Goal: Task Accomplishment & Management: Use online tool/utility

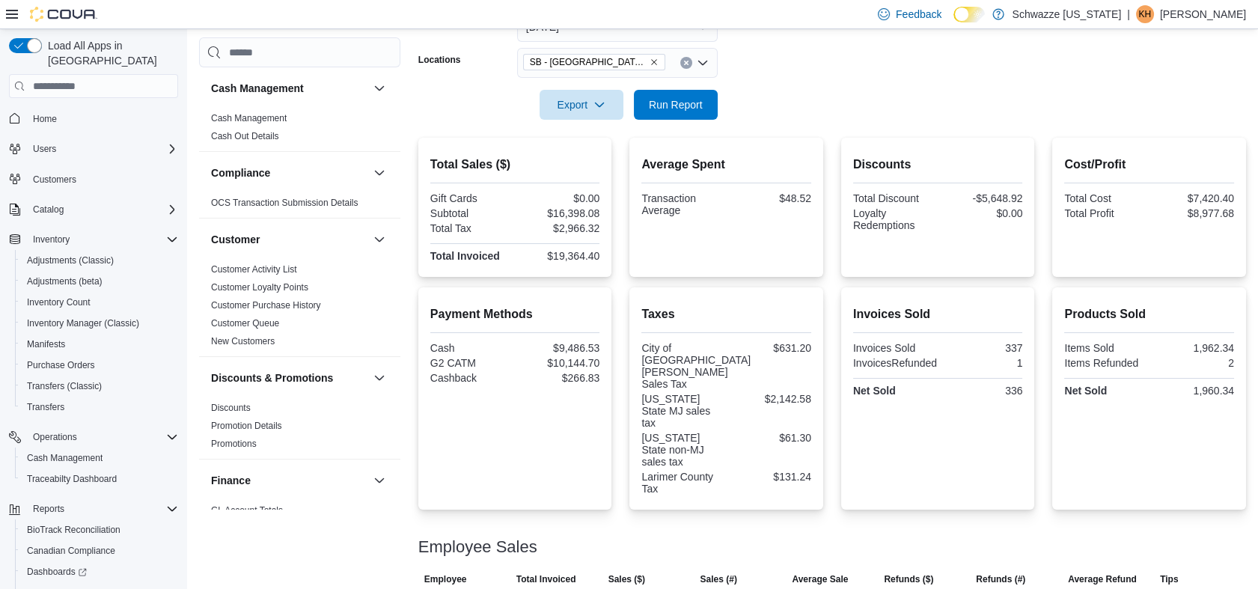
scroll to position [914, 0]
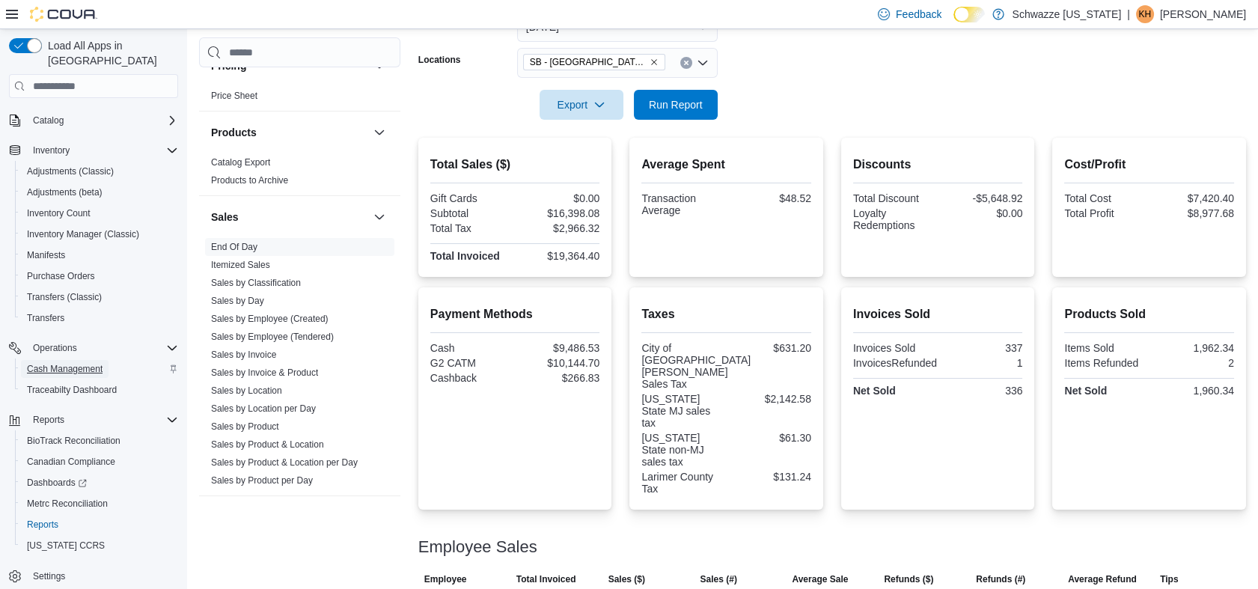
click at [76, 363] on span "Cash Management" at bounding box center [65, 369] width 76 height 12
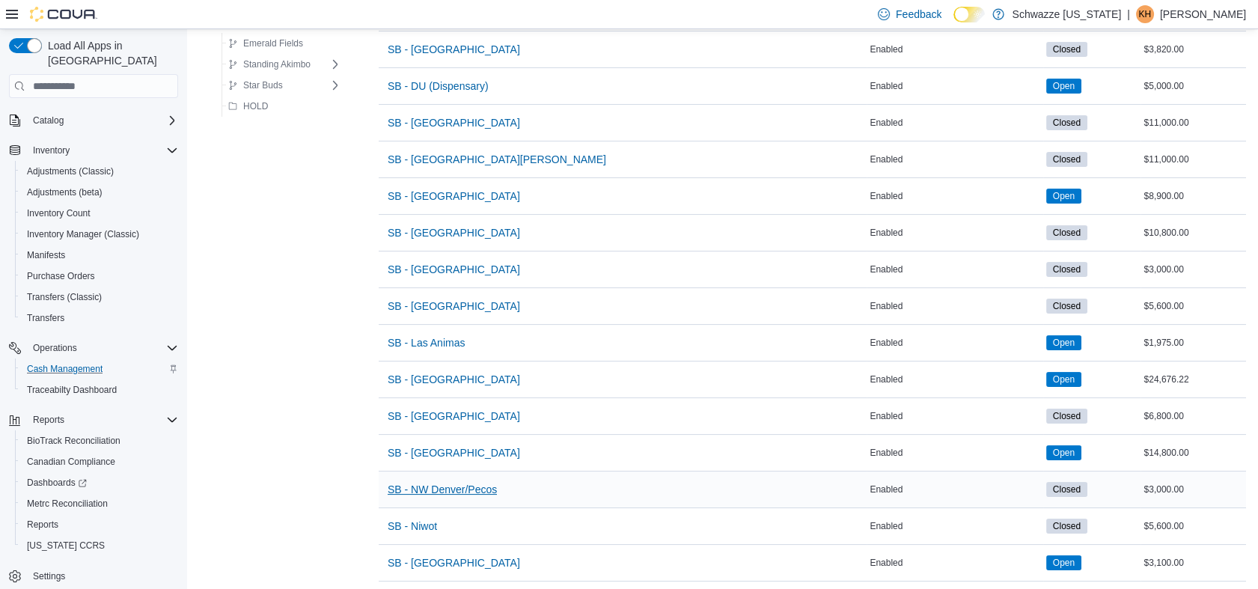
scroll to position [637, 0]
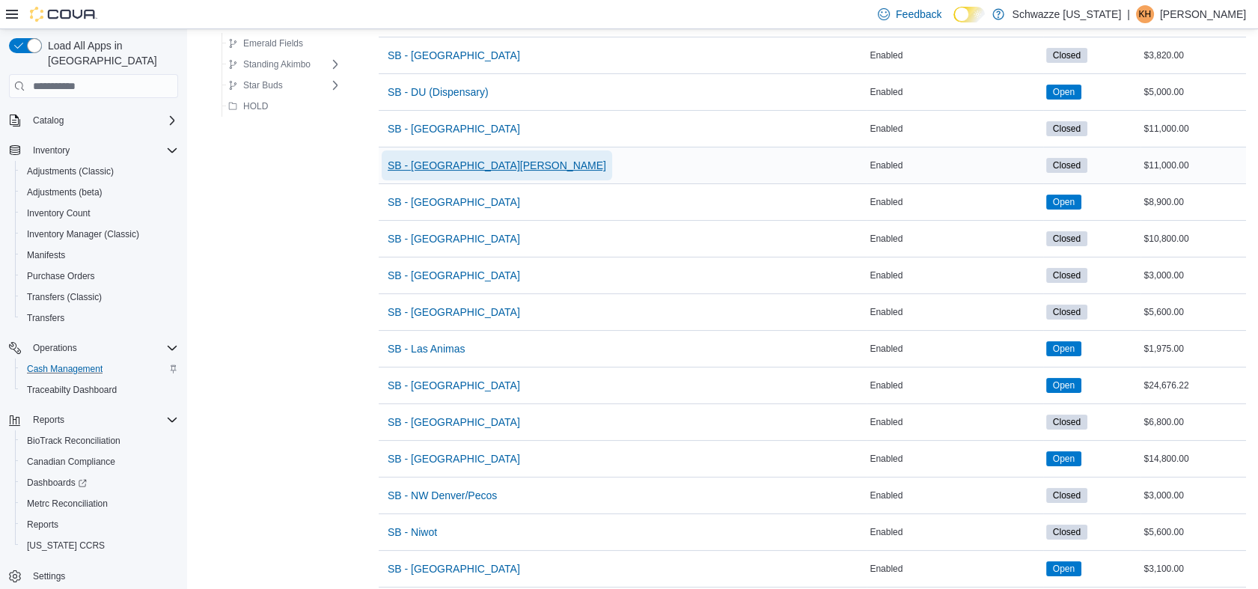
click at [425, 162] on span "SB - [GEOGRAPHIC_DATA][PERSON_NAME]" at bounding box center [497, 165] width 218 height 15
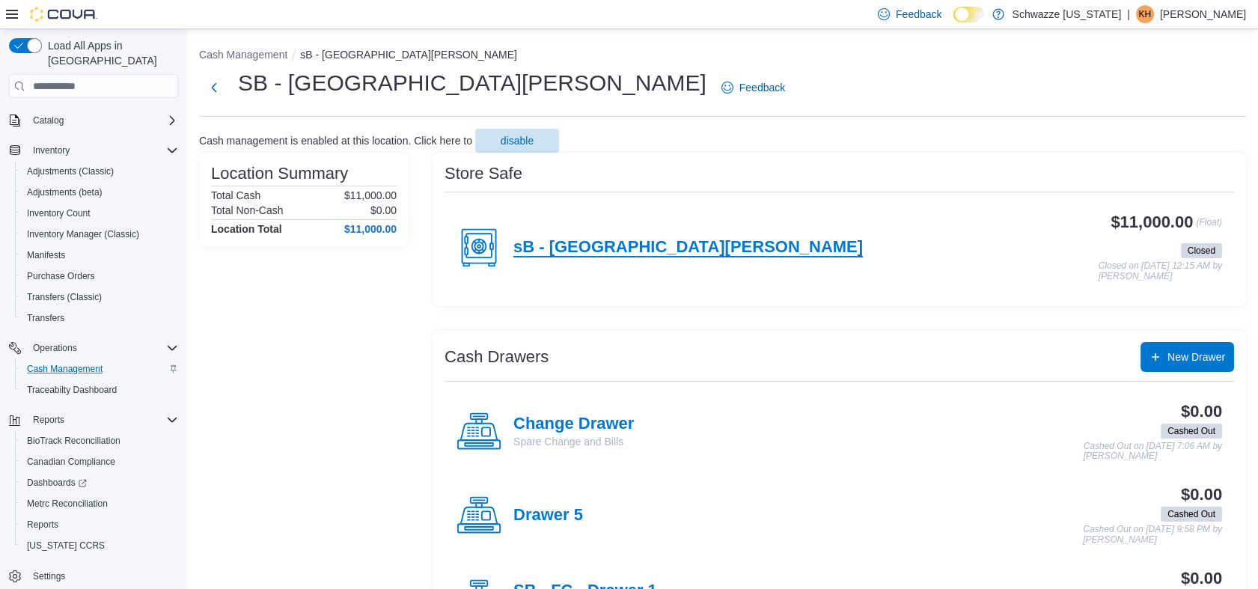
click at [606, 247] on h4 "sB - [GEOGRAPHIC_DATA][PERSON_NAME]" at bounding box center [687, 247] width 349 height 19
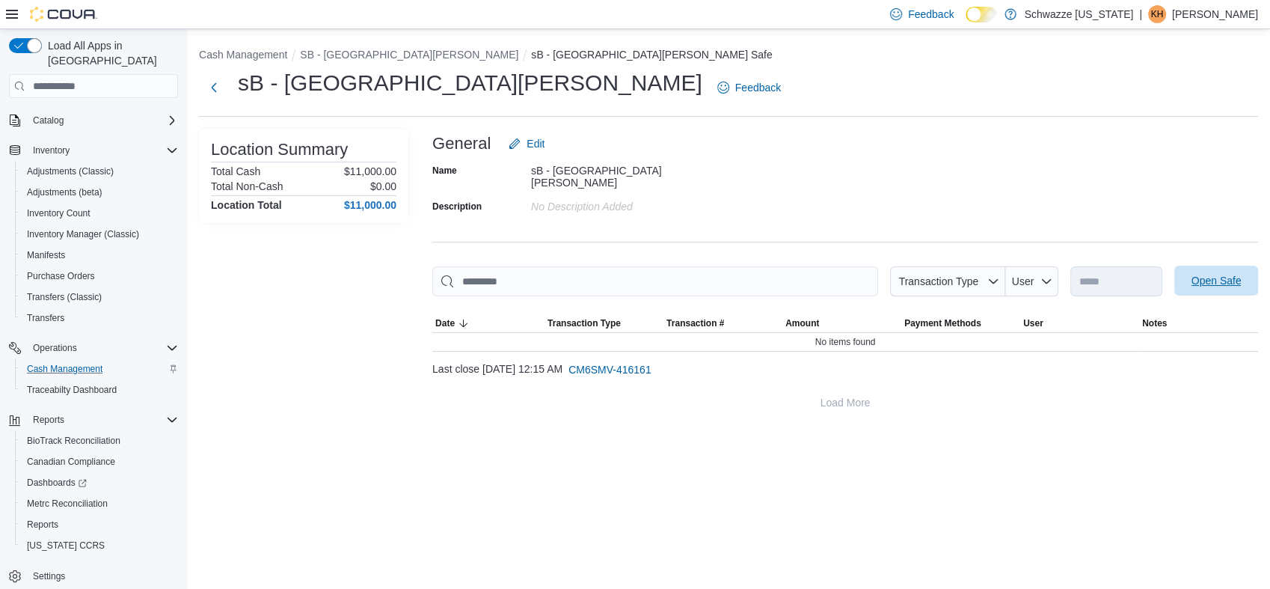
click at [1229, 274] on span "Open Safe" at bounding box center [1217, 280] width 50 height 15
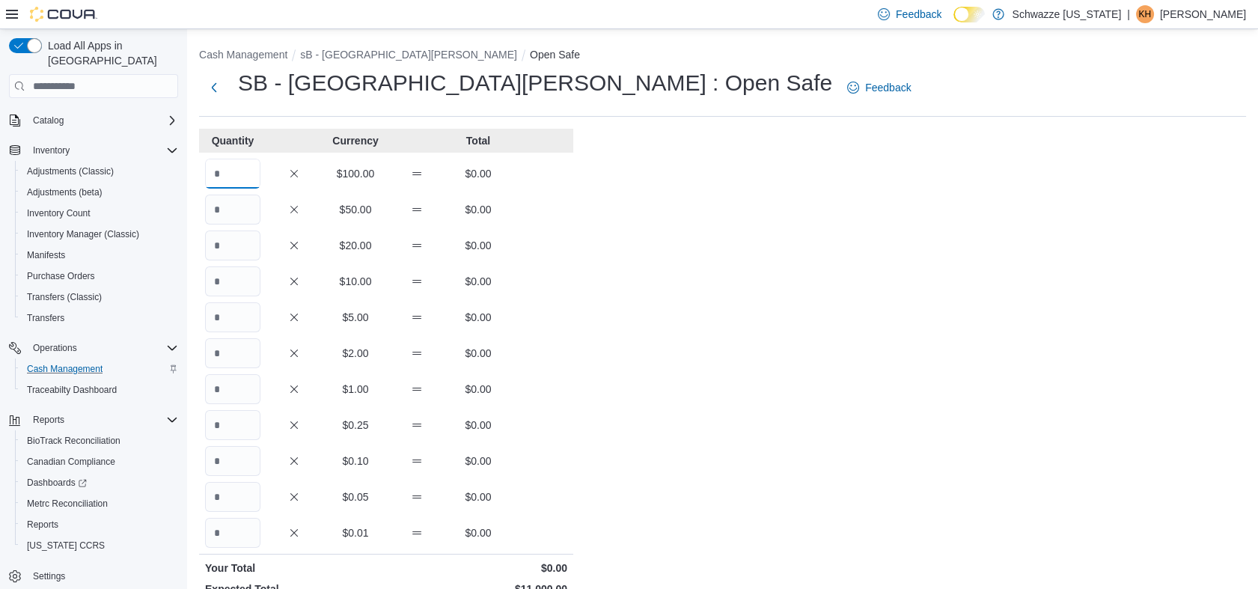
click at [233, 171] on input "Quantity" at bounding box center [232, 174] width 55 height 30
type input "***"
click at [782, 387] on div "Cash Management sB - [GEOGRAPHIC_DATA][PERSON_NAME] Open Safe SB - [GEOGRAPHIC_…" at bounding box center [722, 419] width 1071 height 780
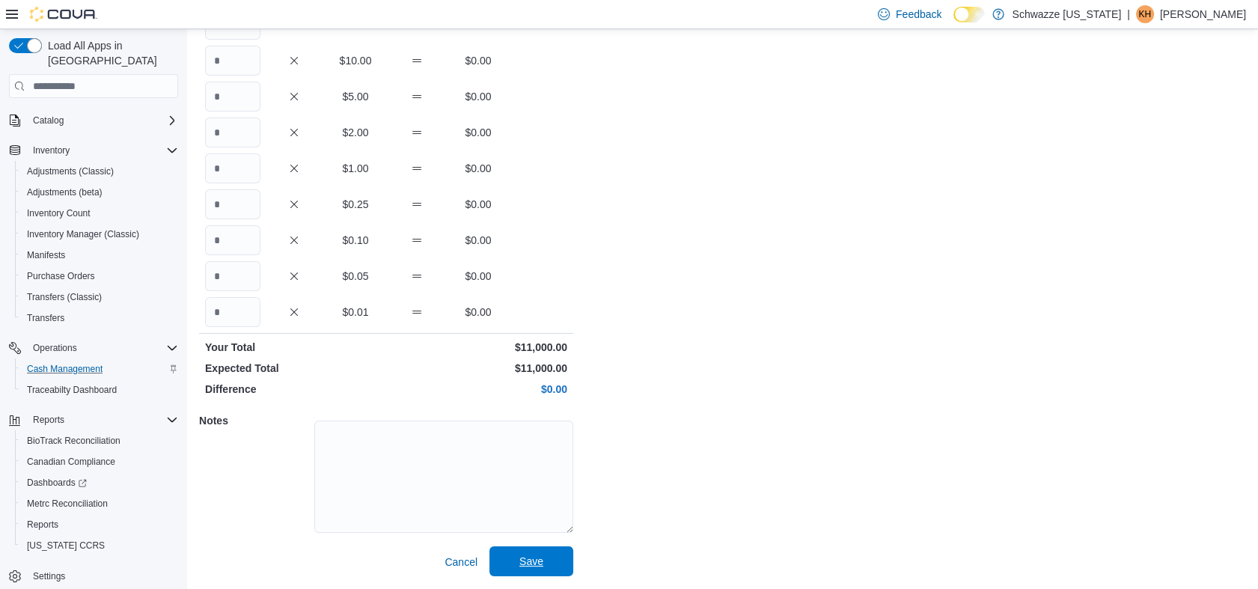
click at [533, 566] on span "Save" at bounding box center [531, 561] width 24 height 15
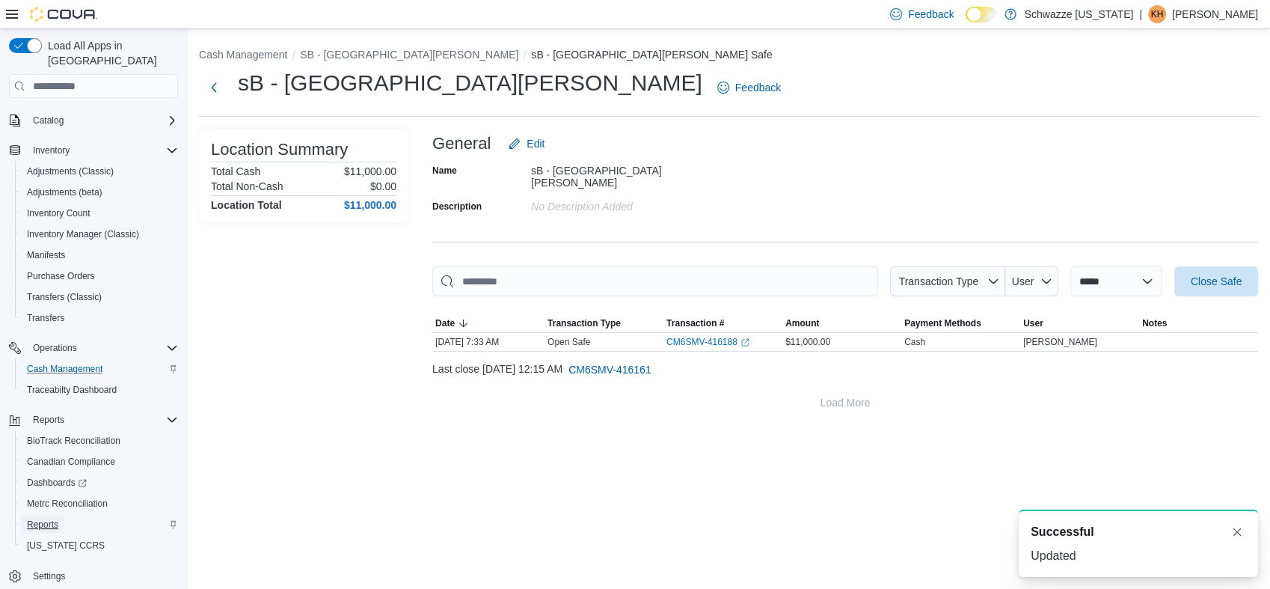
click at [47, 519] on span "Reports" at bounding box center [42, 525] width 31 height 12
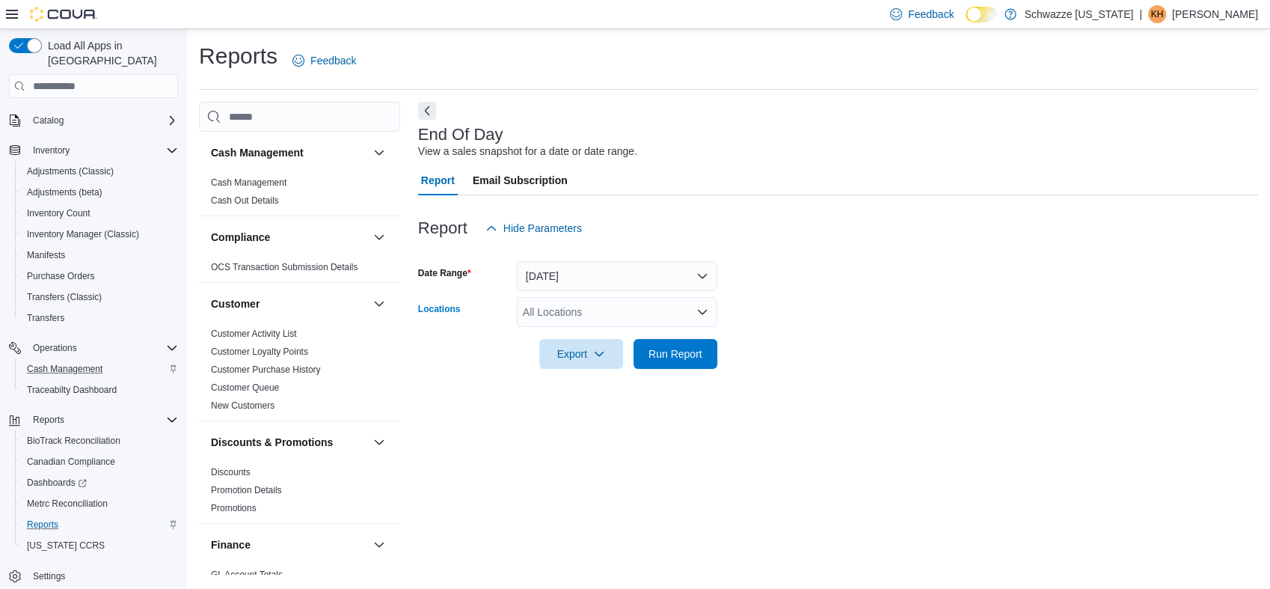
click at [560, 311] on div "All Locations" at bounding box center [617, 312] width 201 height 30
type input "****"
click at [593, 337] on span "SB - [GEOGRAPHIC_DATA][PERSON_NAME]" at bounding box center [666, 337] width 218 height 15
click at [564, 276] on button "[DATE]" at bounding box center [617, 276] width 201 height 30
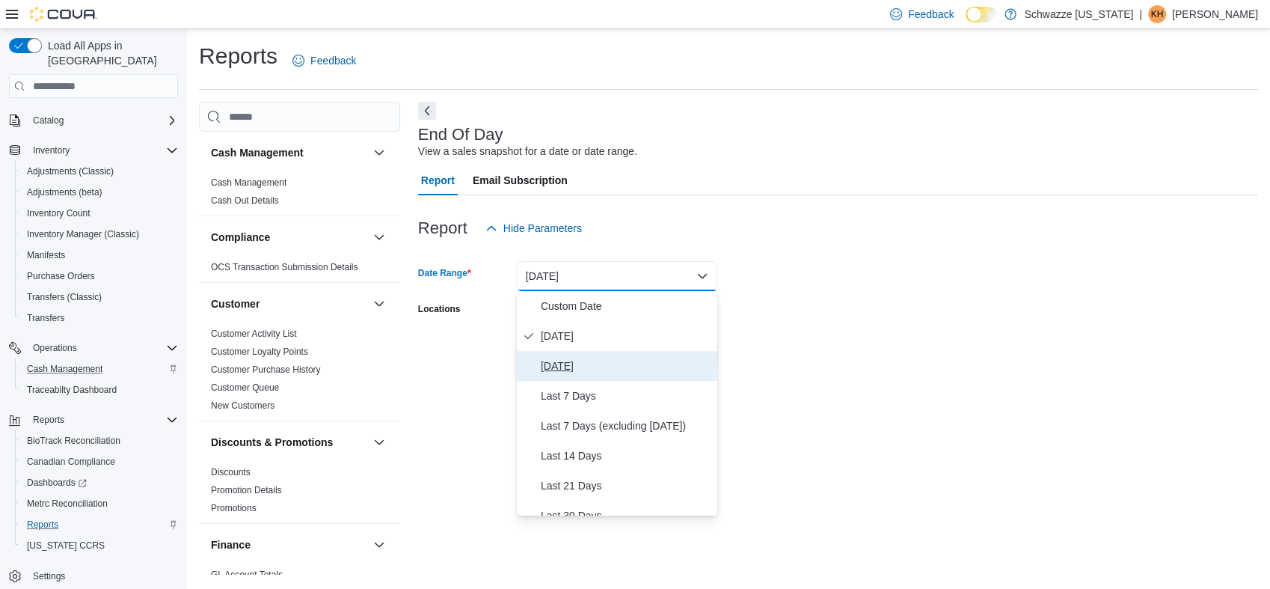
click at [575, 376] on button "[DATE]" at bounding box center [617, 366] width 201 height 30
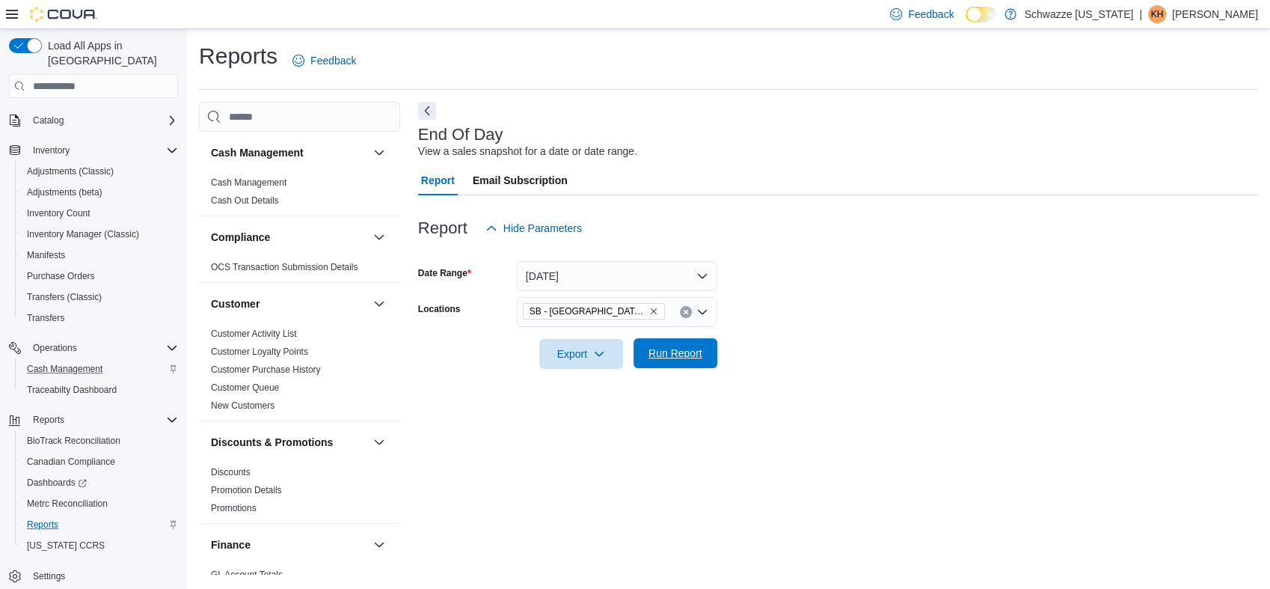
click at [686, 353] on span "Run Report" at bounding box center [676, 353] width 54 height 15
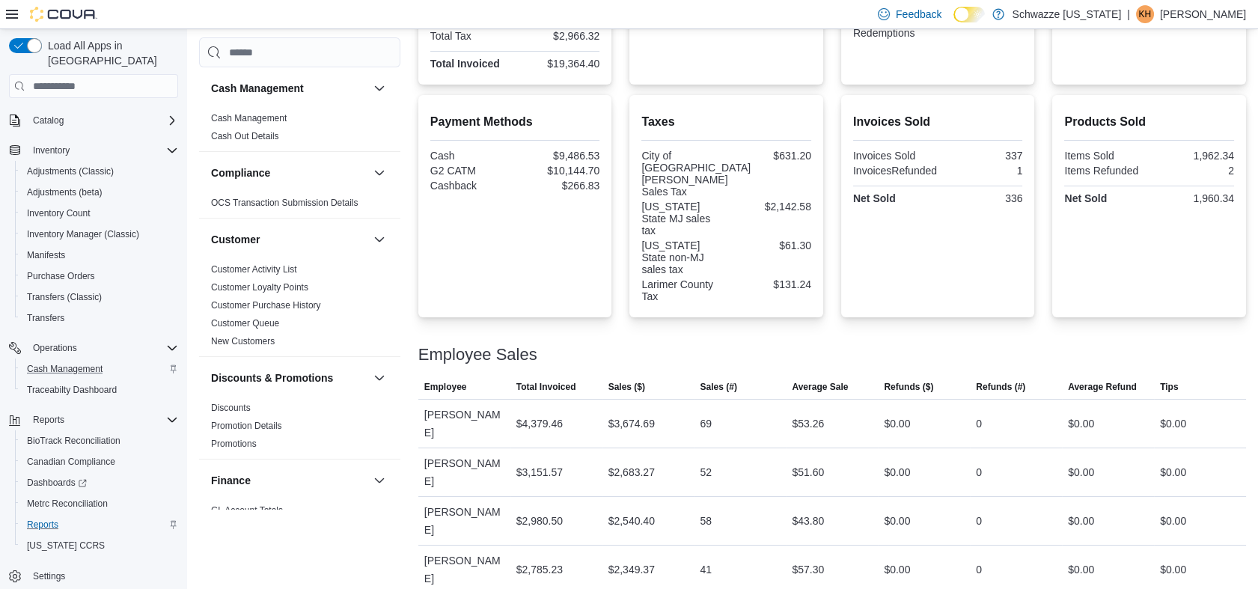
scroll to position [449, 0]
